Goal: Task Accomplishment & Management: Manage account settings

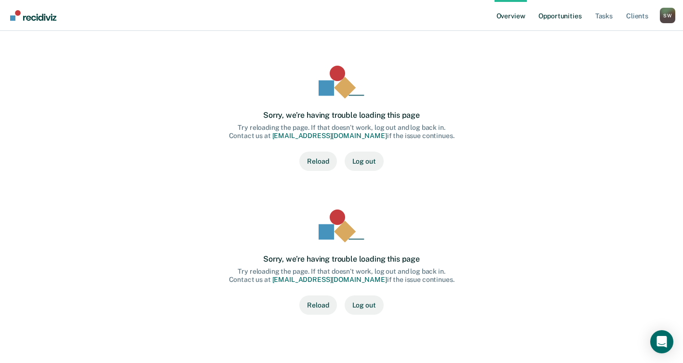
click at [551, 17] on link "Opportunities" at bounding box center [560, 15] width 47 height 31
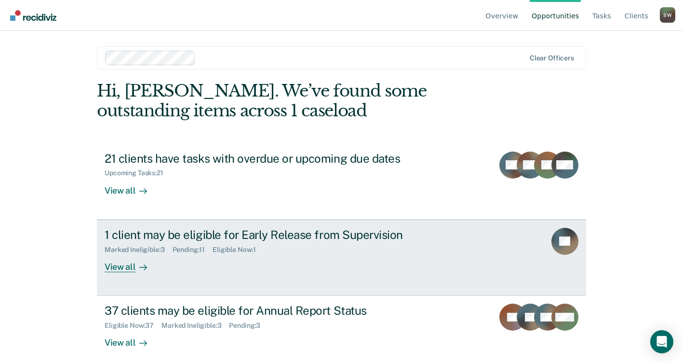
click at [170, 230] on div "1 client may be eligible for Early Release from Supervision" at bounding box center [274, 235] width 338 height 14
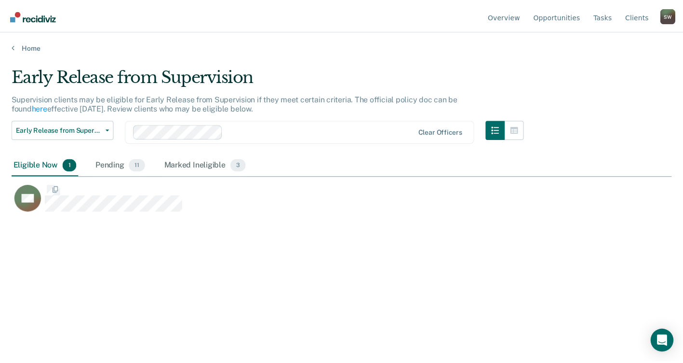
scroll to position [216, 660]
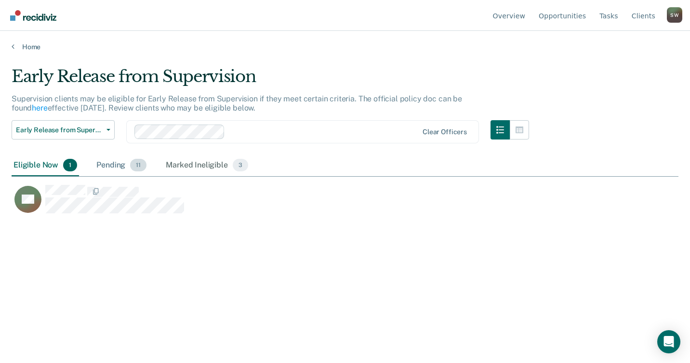
click at [117, 162] on div "Pending 11" at bounding box center [122, 165] width 54 height 21
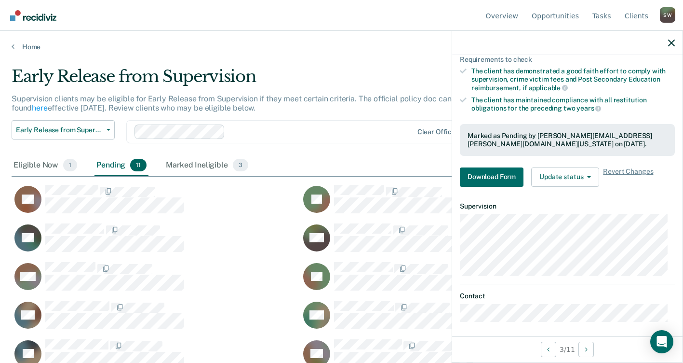
scroll to position [183, 0]
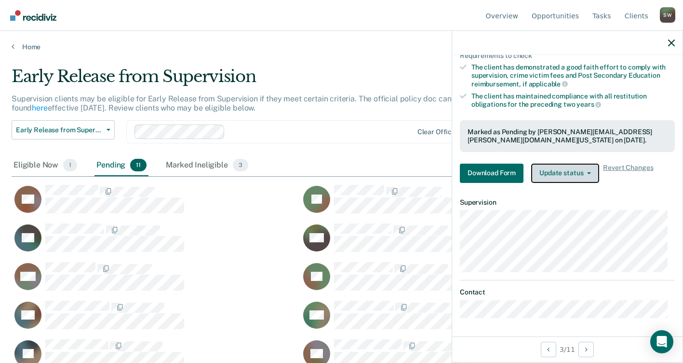
click at [588, 170] on button "Update status" at bounding box center [565, 172] width 68 height 19
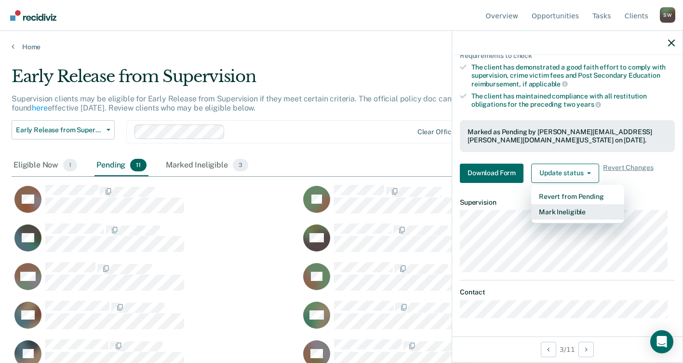
click at [561, 211] on button "Mark Ineligible" at bounding box center [577, 211] width 93 height 15
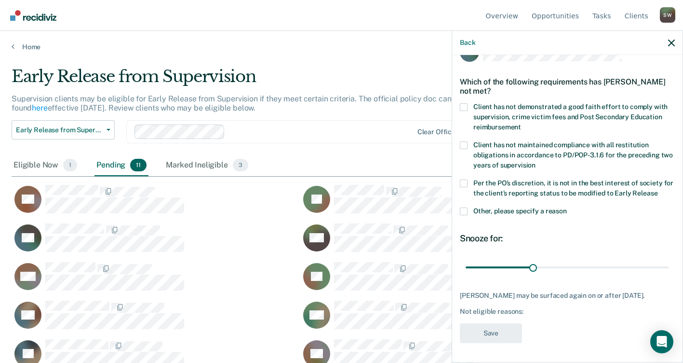
scroll to position [32, 0]
click at [465, 95] on div "Which of the following requirements has [PERSON_NAME] not met?" at bounding box center [567, 86] width 215 height 34
click at [465, 103] on span at bounding box center [464, 107] width 8 height 8
click at [521, 123] on input "Client has not demonstrated a good faith effort to comply with supervision, cri…" at bounding box center [521, 123] width 0 height 0
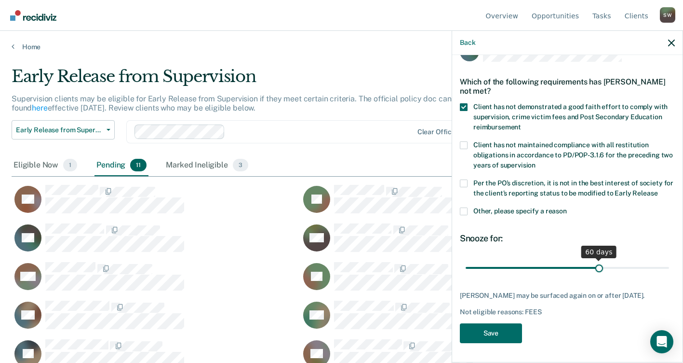
drag, startPoint x: 532, startPoint y: 258, endPoint x: 595, endPoint y: 258, distance: 63.6
type input "60"
click at [595, 259] on input "range" at bounding box center [567, 267] width 203 height 17
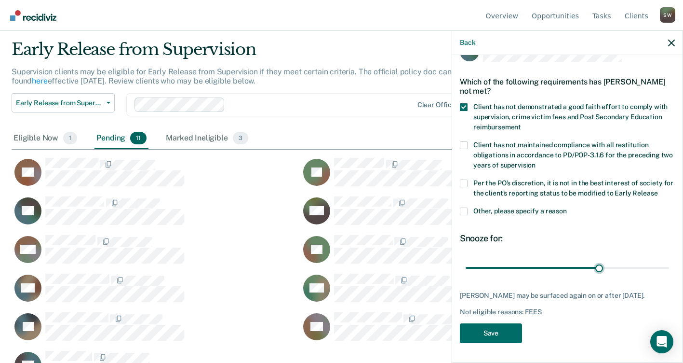
scroll to position [53, 0]
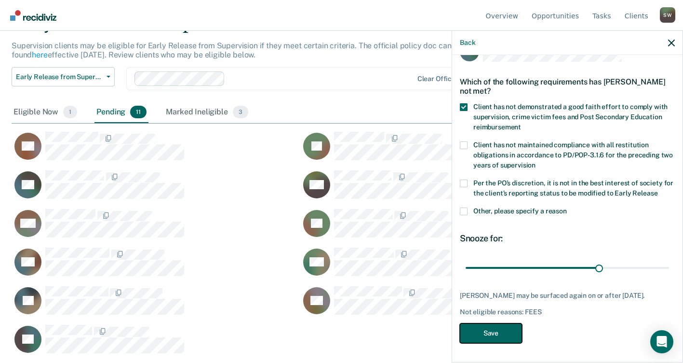
click at [481, 333] on button "Save" at bounding box center [491, 333] width 62 height 20
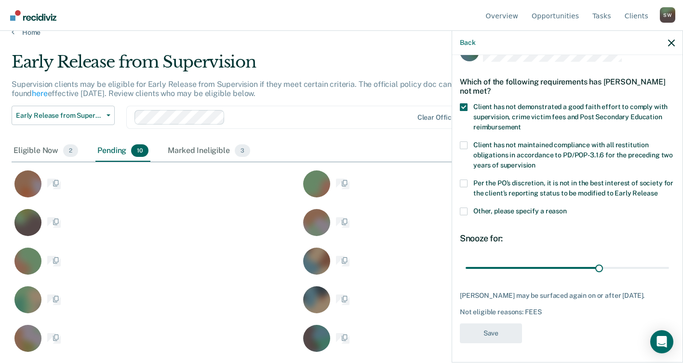
scroll to position [14, 0]
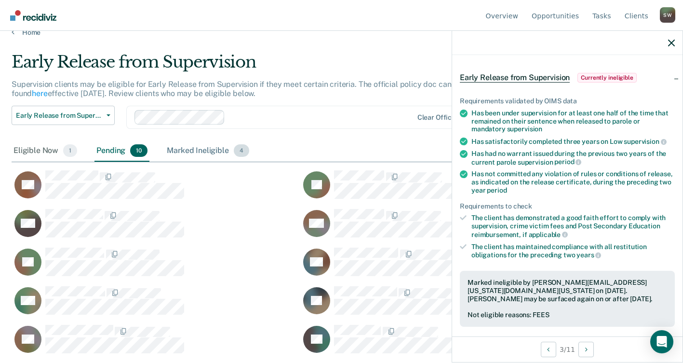
click at [203, 150] on div "Marked Ineligible 4" at bounding box center [208, 150] width 86 height 21
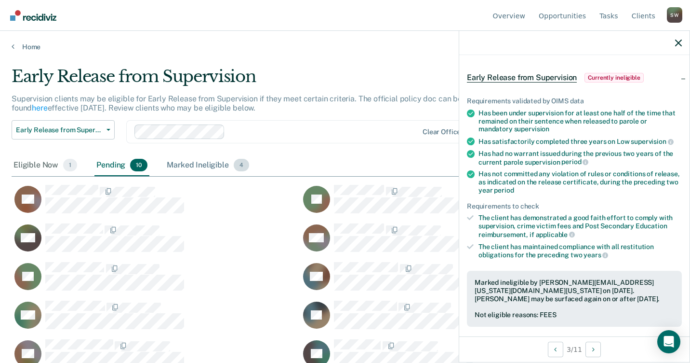
scroll to position [216, 660]
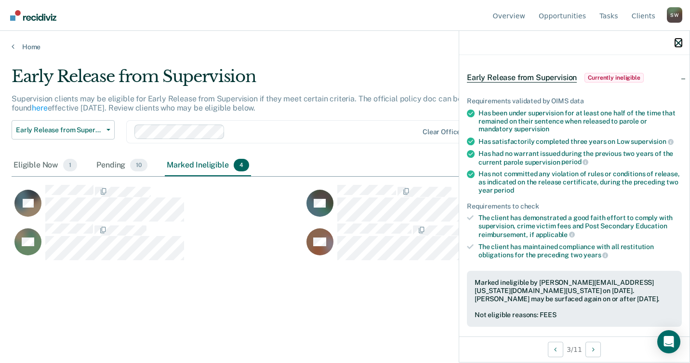
click at [679, 39] on button "button" at bounding box center [679, 43] width 7 height 8
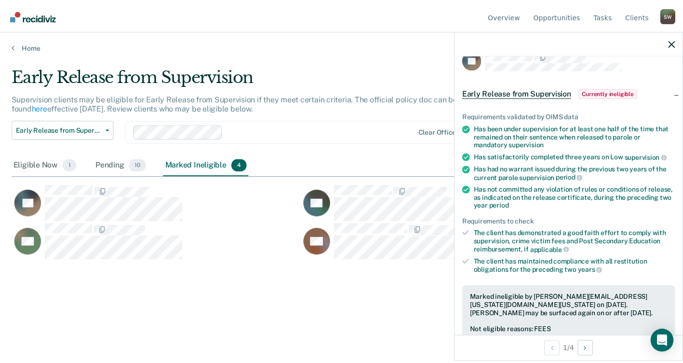
scroll to position [0, 0]
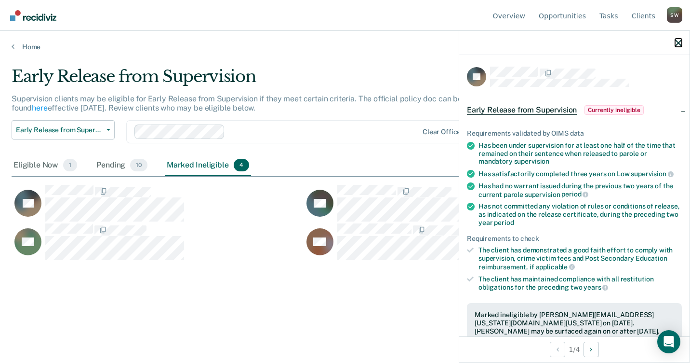
click at [678, 40] on icon "button" at bounding box center [679, 43] width 7 height 7
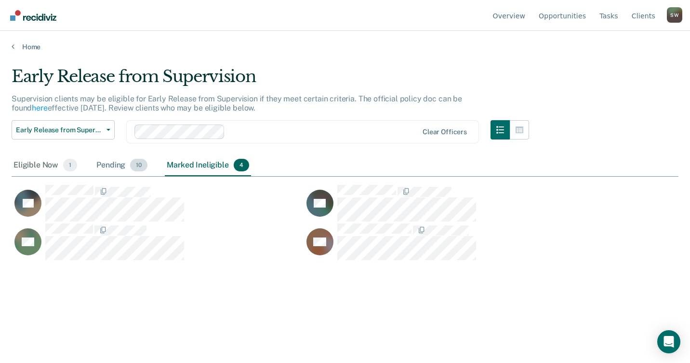
click at [111, 164] on div "Pending 10" at bounding box center [122, 165] width 55 height 21
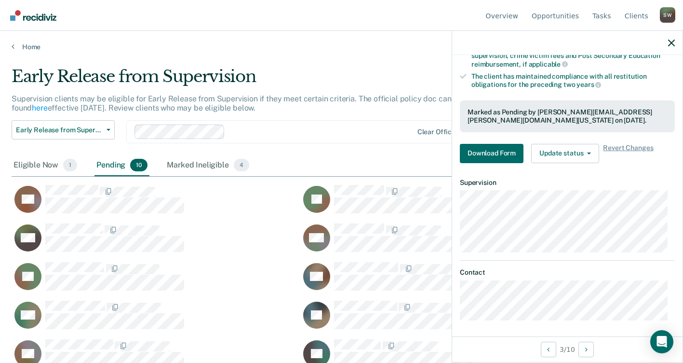
scroll to position [205, 0]
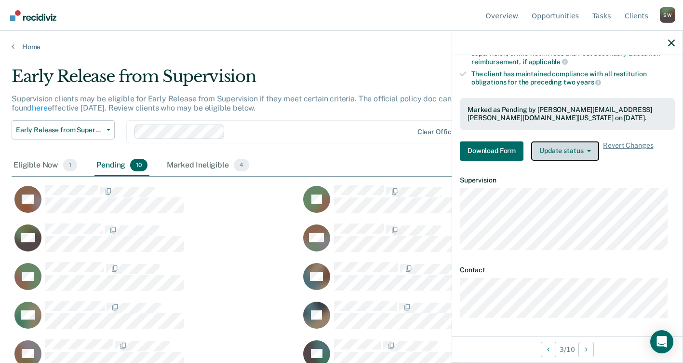
click at [589, 150] on icon "button" at bounding box center [589, 151] width 4 height 2
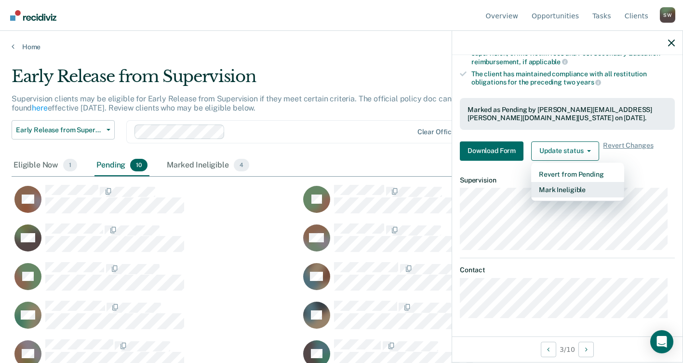
click at [559, 190] on button "Mark Ineligible" at bounding box center [577, 189] width 93 height 15
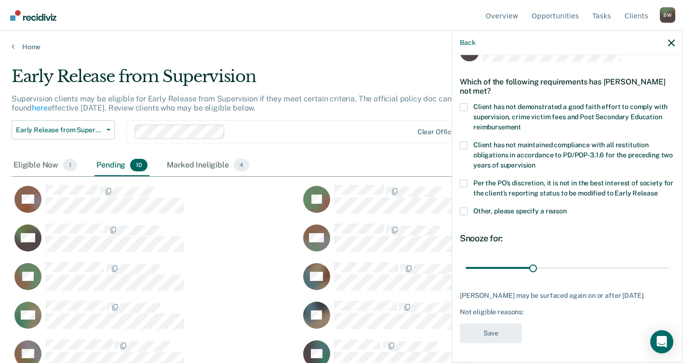
click at [469, 103] on label "Client has not demonstrated a good faith effort to comply with supervision, cri…" at bounding box center [567, 118] width 215 height 30
click at [521, 123] on input "Client has not demonstrated a good faith effort to comply with supervision, cri…" at bounding box center [521, 123] width 0 height 0
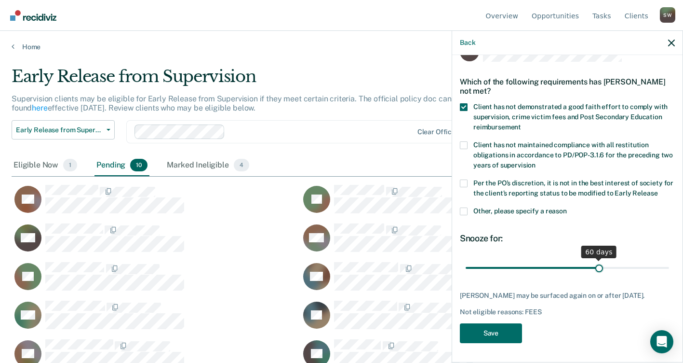
drag, startPoint x: 531, startPoint y: 259, endPoint x: 594, endPoint y: 258, distance: 62.7
type input "60"
click at [594, 259] on input "range" at bounding box center [567, 267] width 203 height 17
click at [486, 329] on button "Save" at bounding box center [491, 333] width 62 height 20
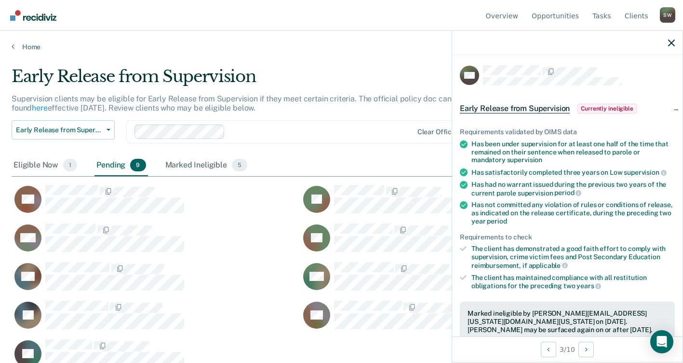
scroll to position [0, 0]
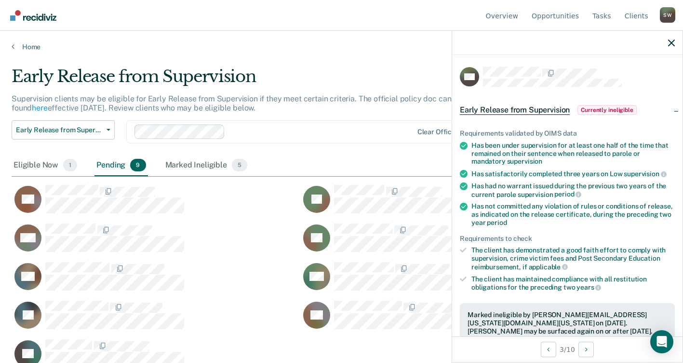
click at [623, 71] on div at bounding box center [579, 73] width 192 height 13
